Goal: Transaction & Acquisition: Subscribe to service/newsletter

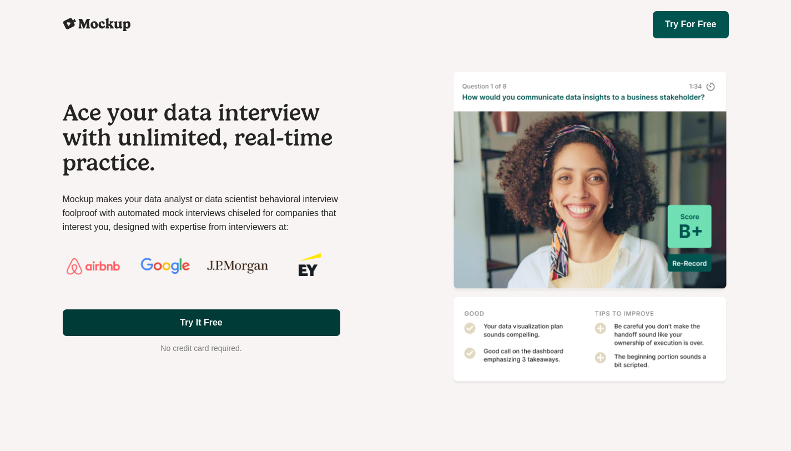
click at [283, 318] on link "Try It Free" at bounding box center [202, 322] width 278 height 27
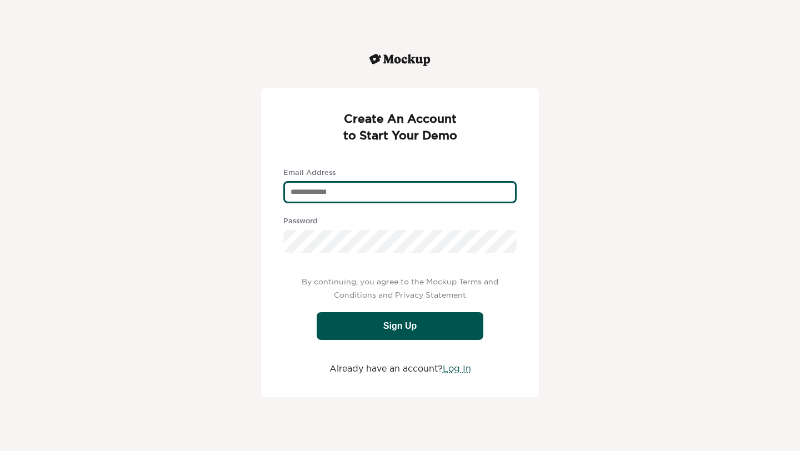
click at [439, 192] on div "text" at bounding box center [399, 192] width 233 height 22
click at [613, 232] on div "Mockup Create An Account to Start Your Demo Email Address Password By continuin…" at bounding box center [400, 225] width 800 height 451
